Goal: Transaction & Acquisition: Purchase product/service

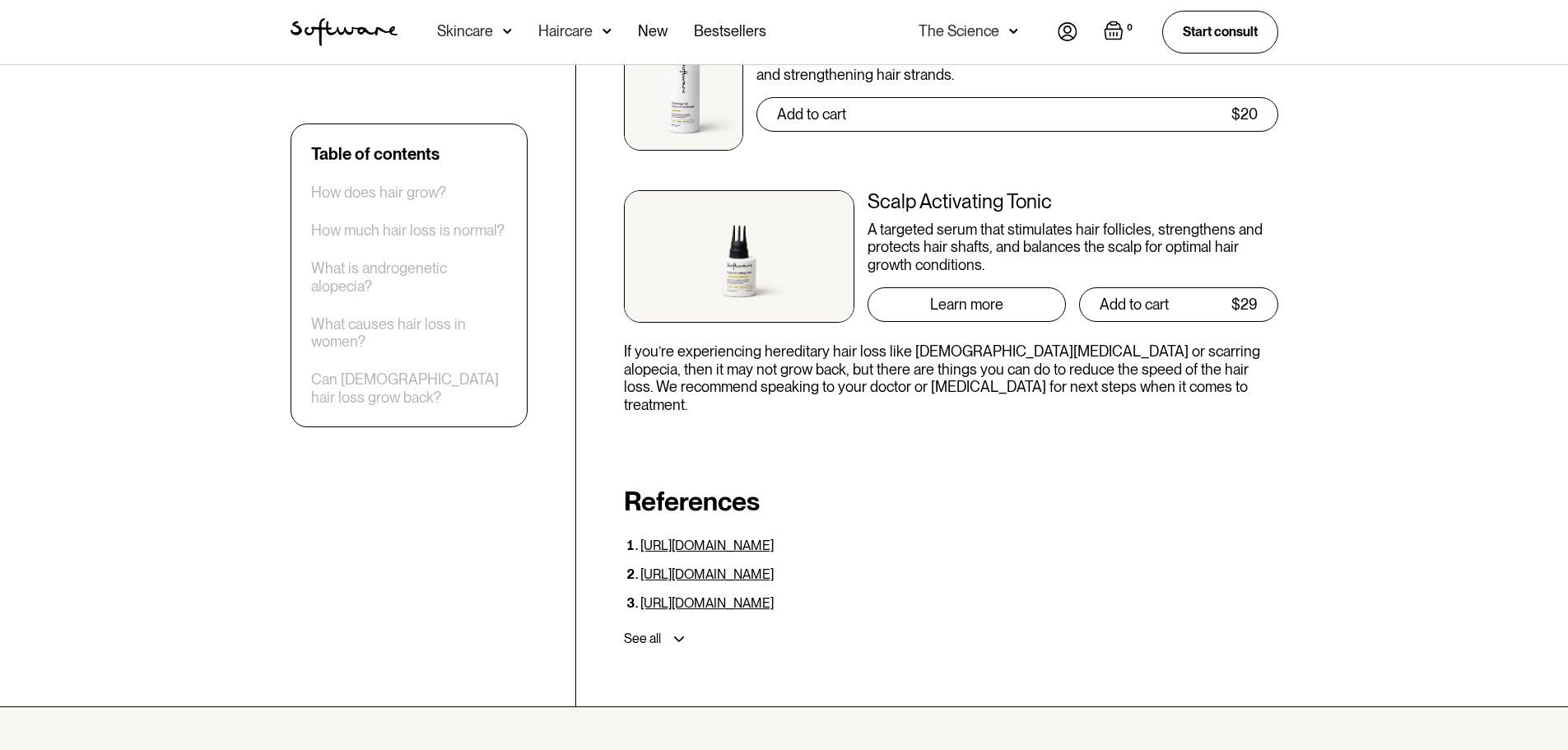
scroll to position [4526, 0]
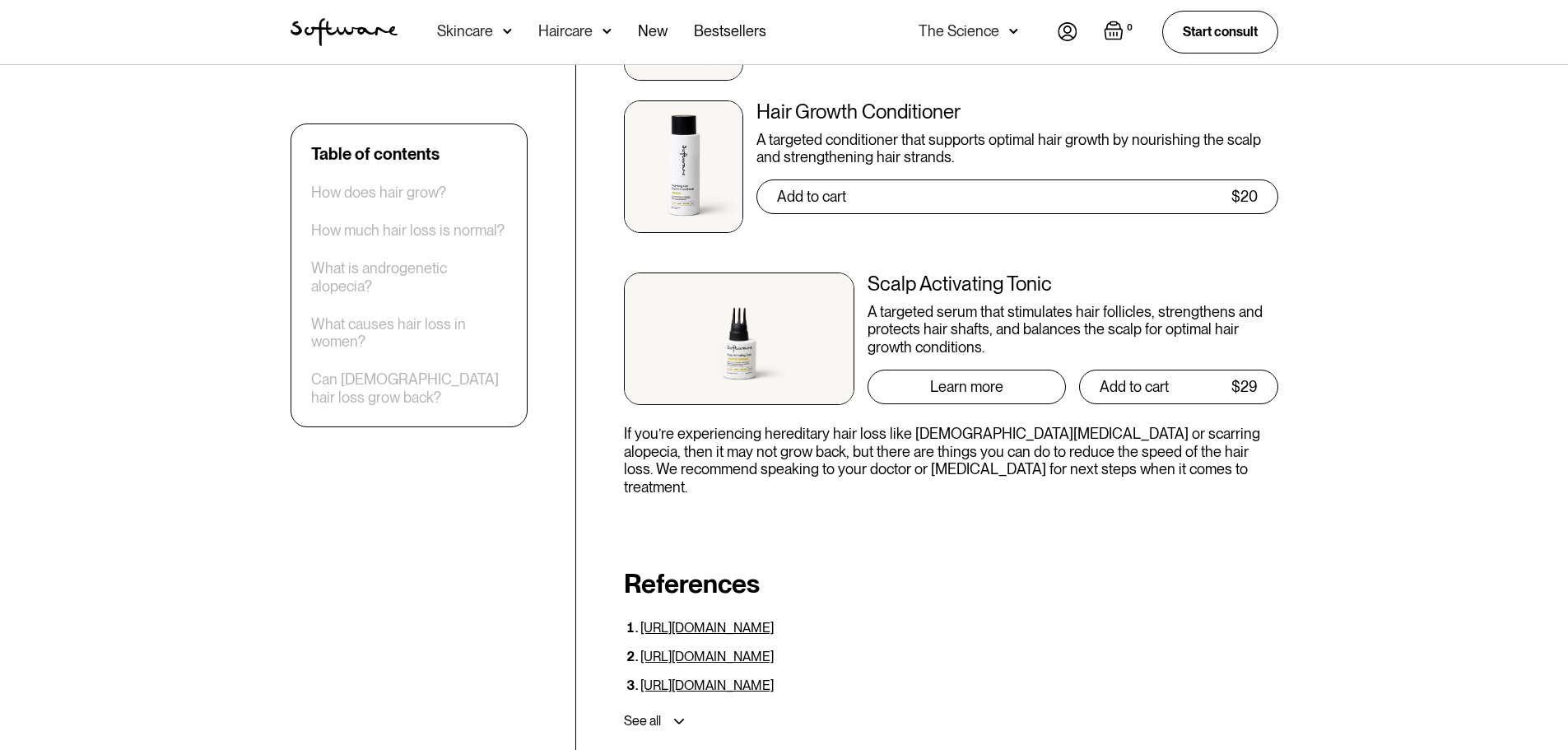
click at [958, 273] on div "Scalp Activating Tonic" at bounding box center [1072, 284] width 411 height 24
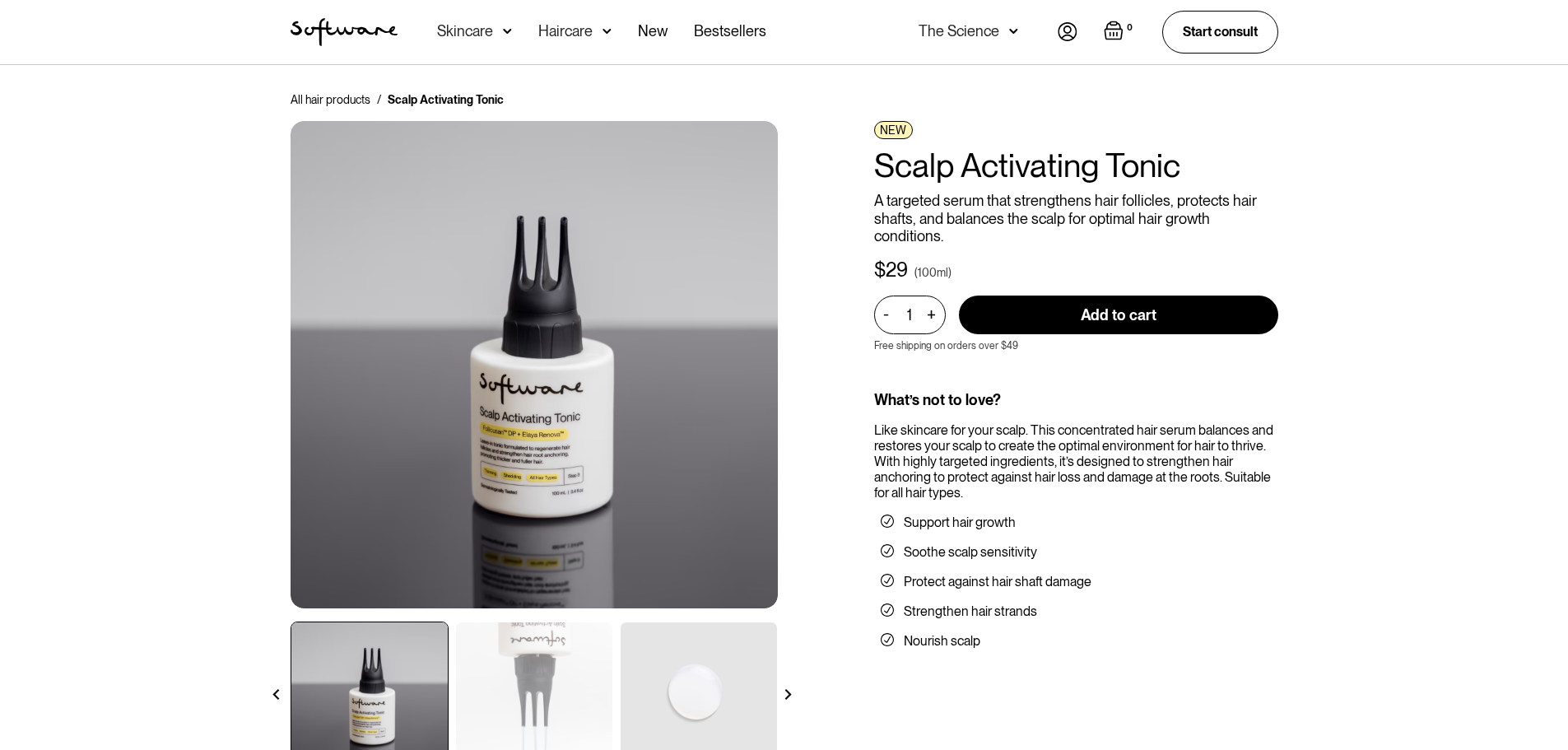
drag, startPoint x: 697, startPoint y: 446, endPoint x: 1313, endPoint y: 546, distance: 624.1
click at [1313, 546] on div "All hair products / Scalp Activating Tonic NEW Scalp Activating Tonic A targete…" at bounding box center [784, 454] width 1568 height 778
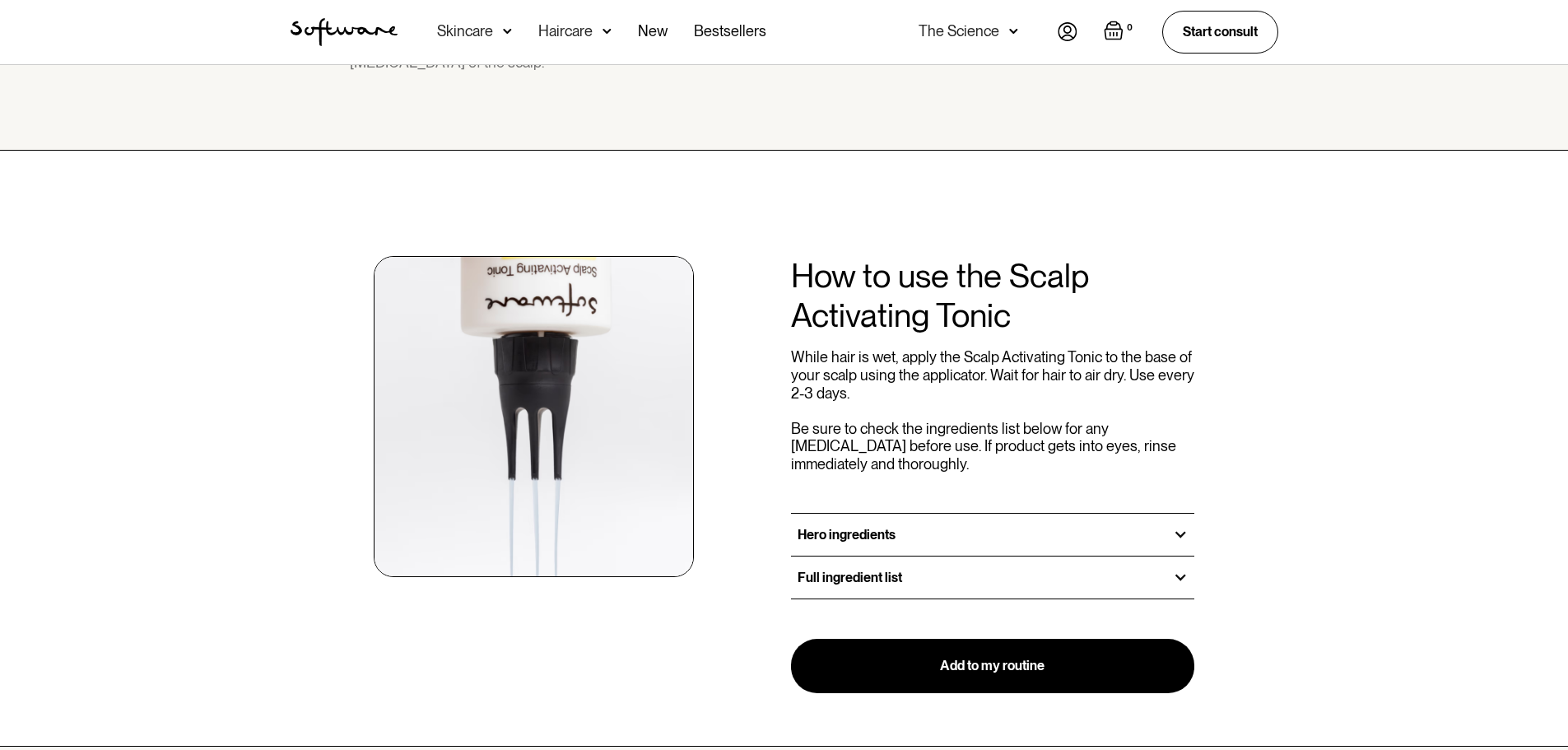
scroll to position [1646, 0]
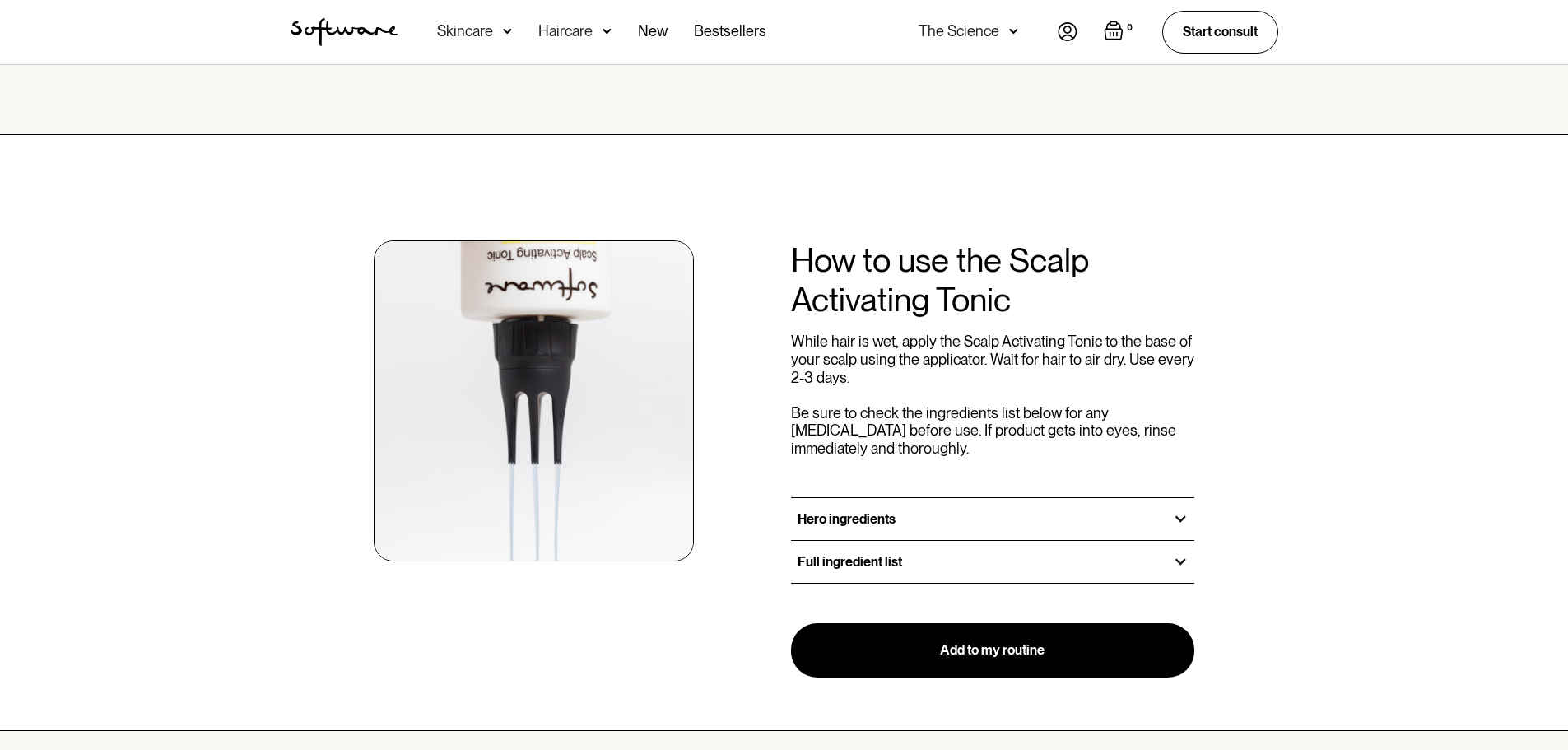
click at [1181, 511] on div at bounding box center [1181, 519] width 15 height 15
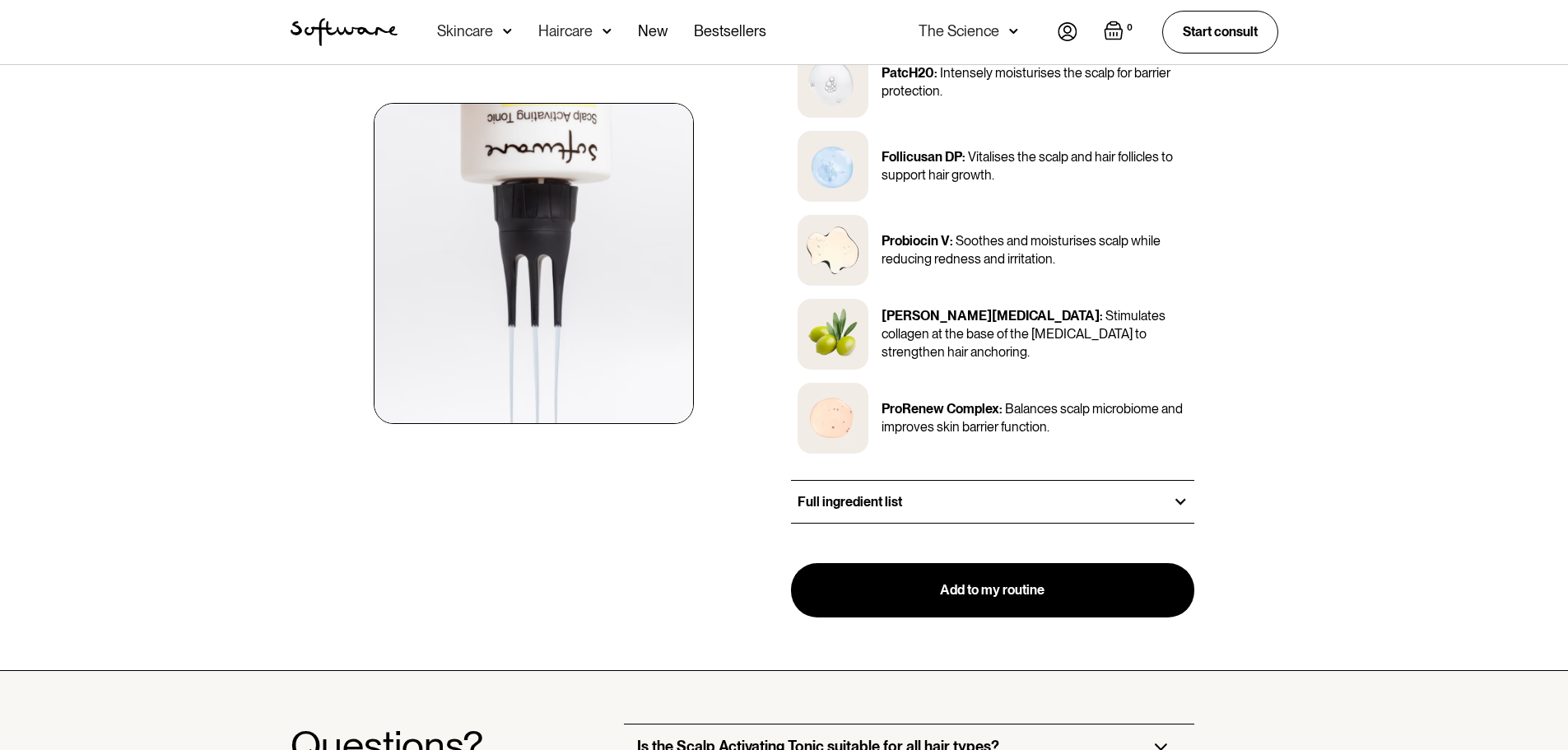
scroll to position [2140, 0]
click at [1182, 493] on div at bounding box center [1181, 501] width 15 height 15
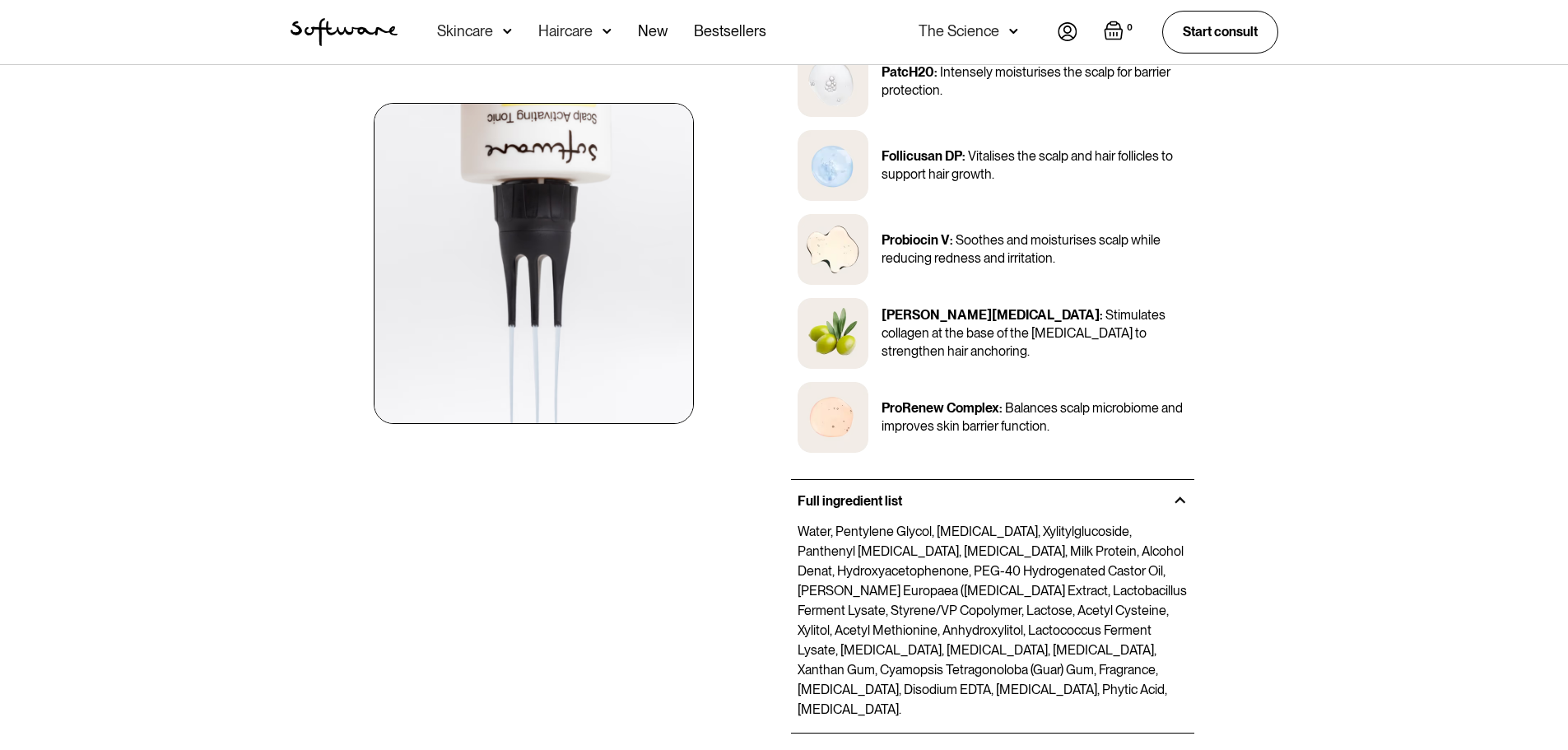
click at [1182, 493] on div at bounding box center [1181, 501] width 15 height 15
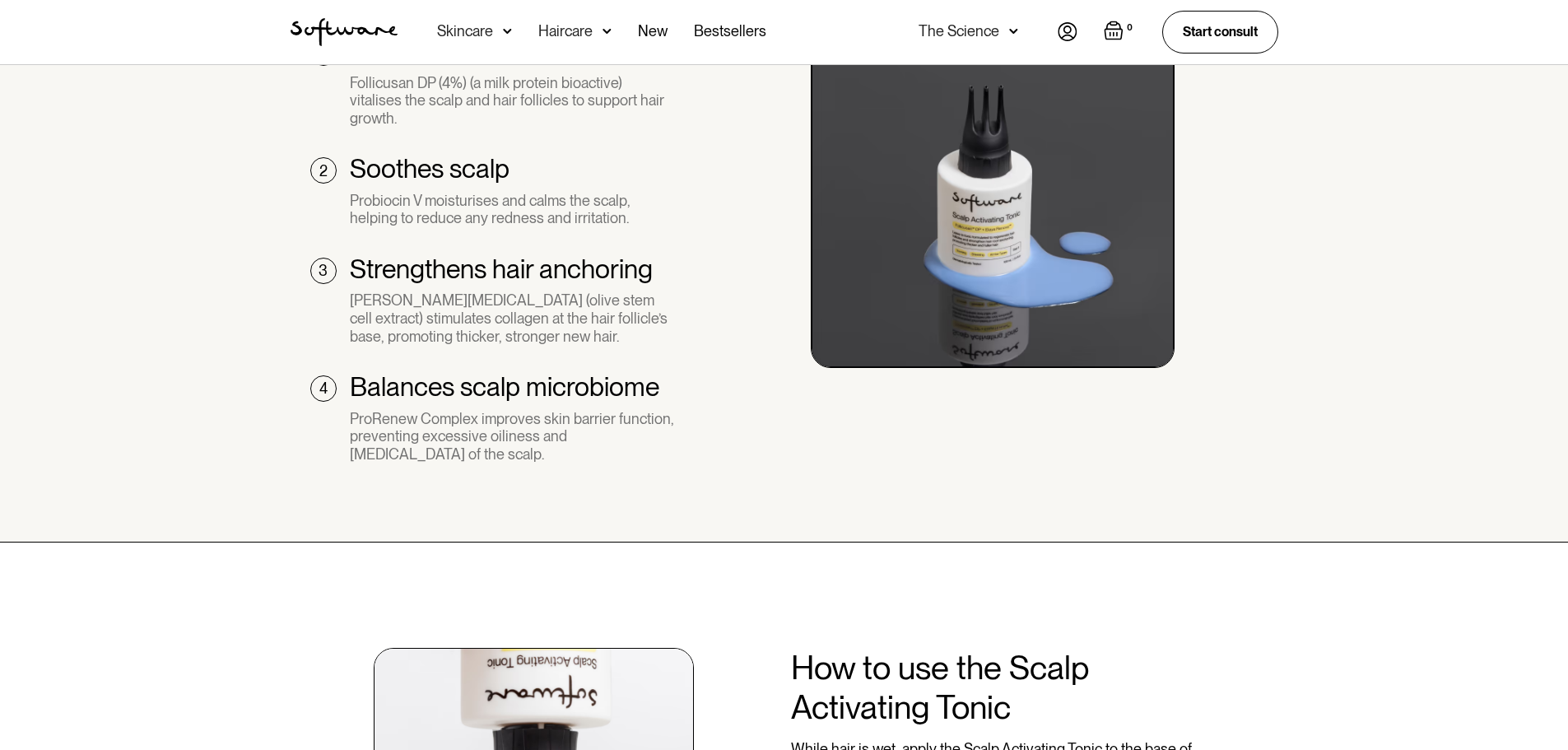
scroll to position [1235, 0]
